Goal: Find specific page/section: Find specific page/section

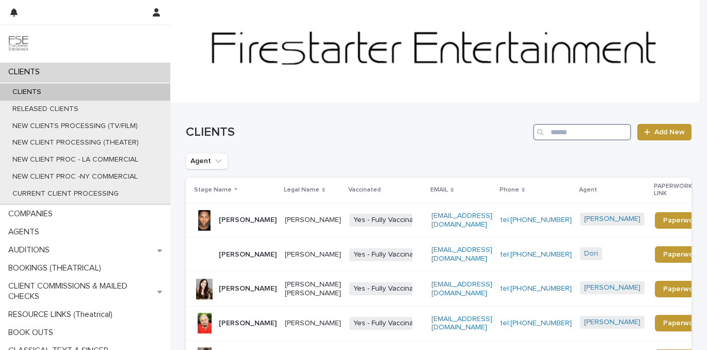
click at [549, 132] on input "Search" at bounding box center [582, 132] width 98 height 17
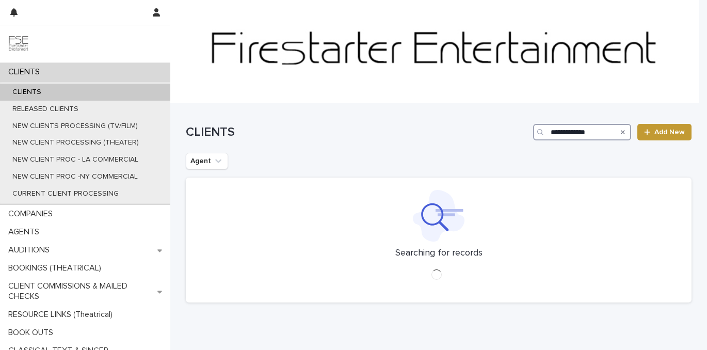
type input "**********"
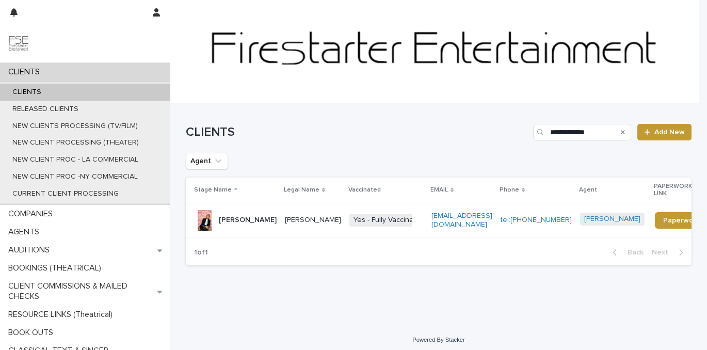
click at [249, 220] on p "[PERSON_NAME]" at bounding box center [248, 220] width 58 height 9
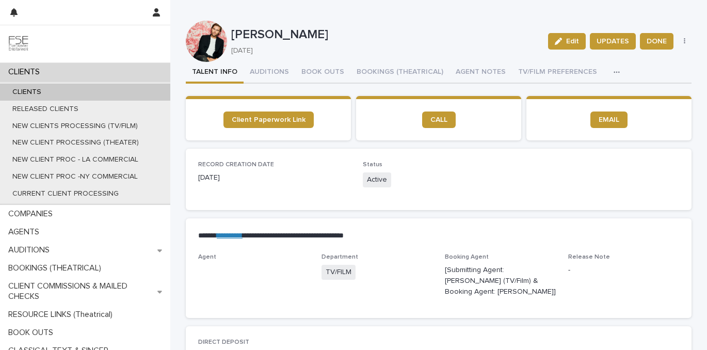
click at [614, 70] on icon "button" at bounding box center [617, 72] width 6 height 7
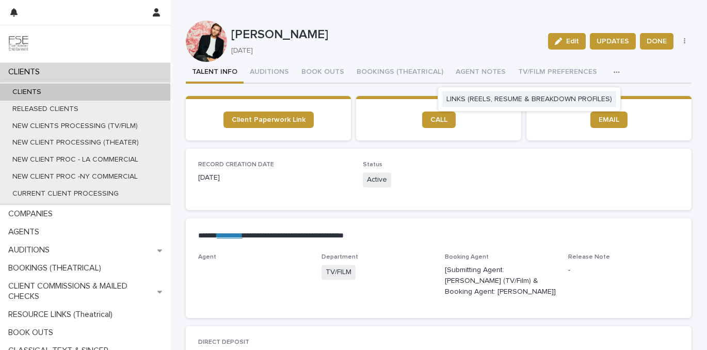
click at [527, 105] on button "LINKS (REELS, RESUME & BREAKDOWN PROFILES)" at bounding box center [529, 98] width 174 height 15
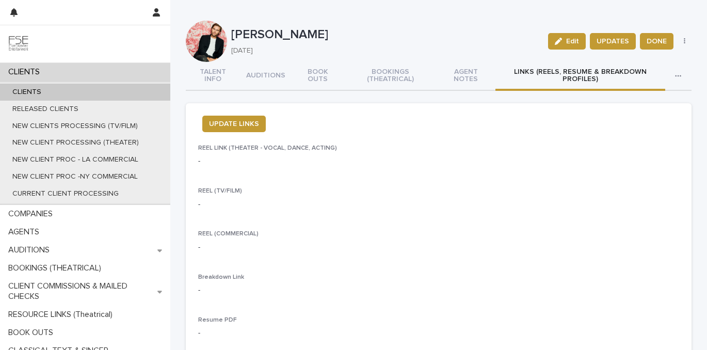
scroll to position [99, 0]
